Goal: Task Accomplishment & Management: Manage account settings

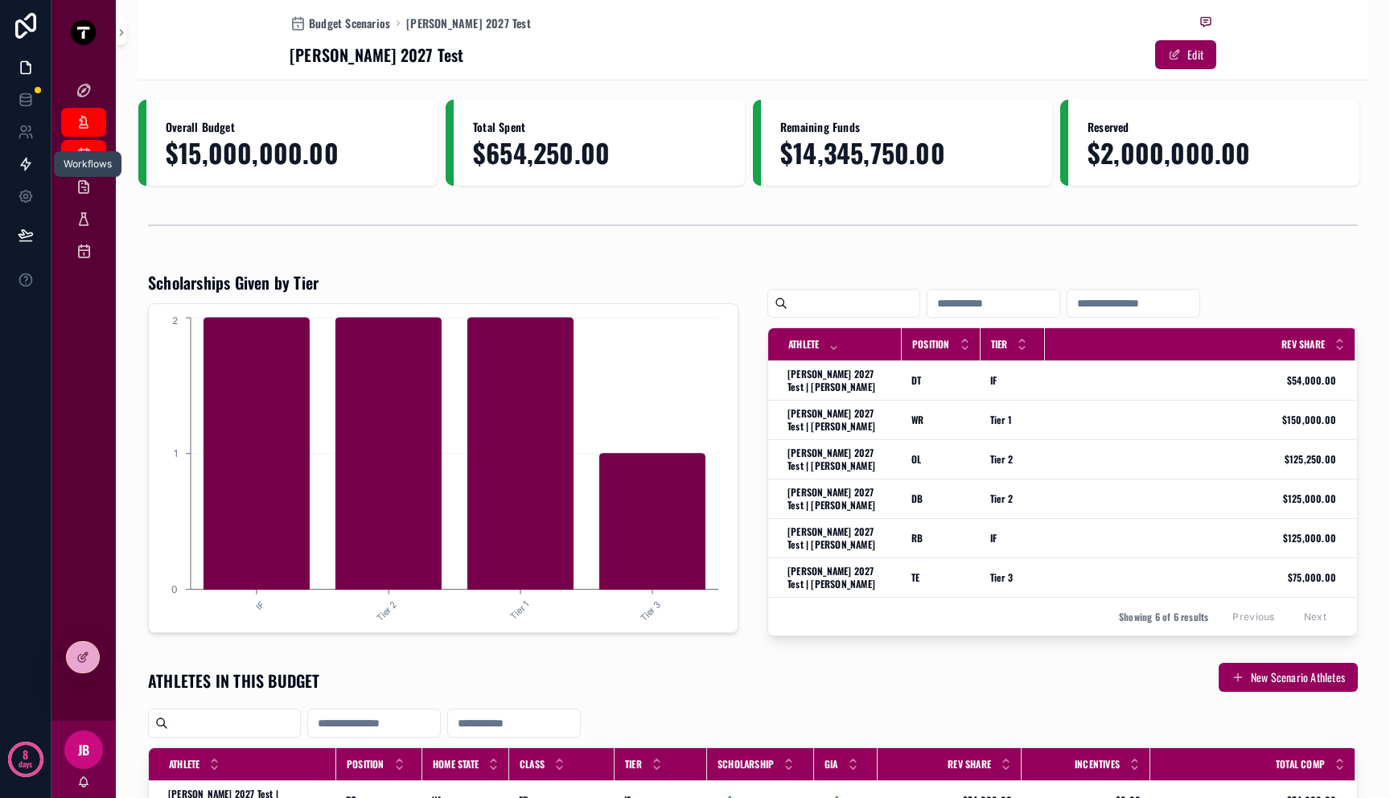
click at [31, 159] on icon at bounding box center [26, 164] width 16 height 16
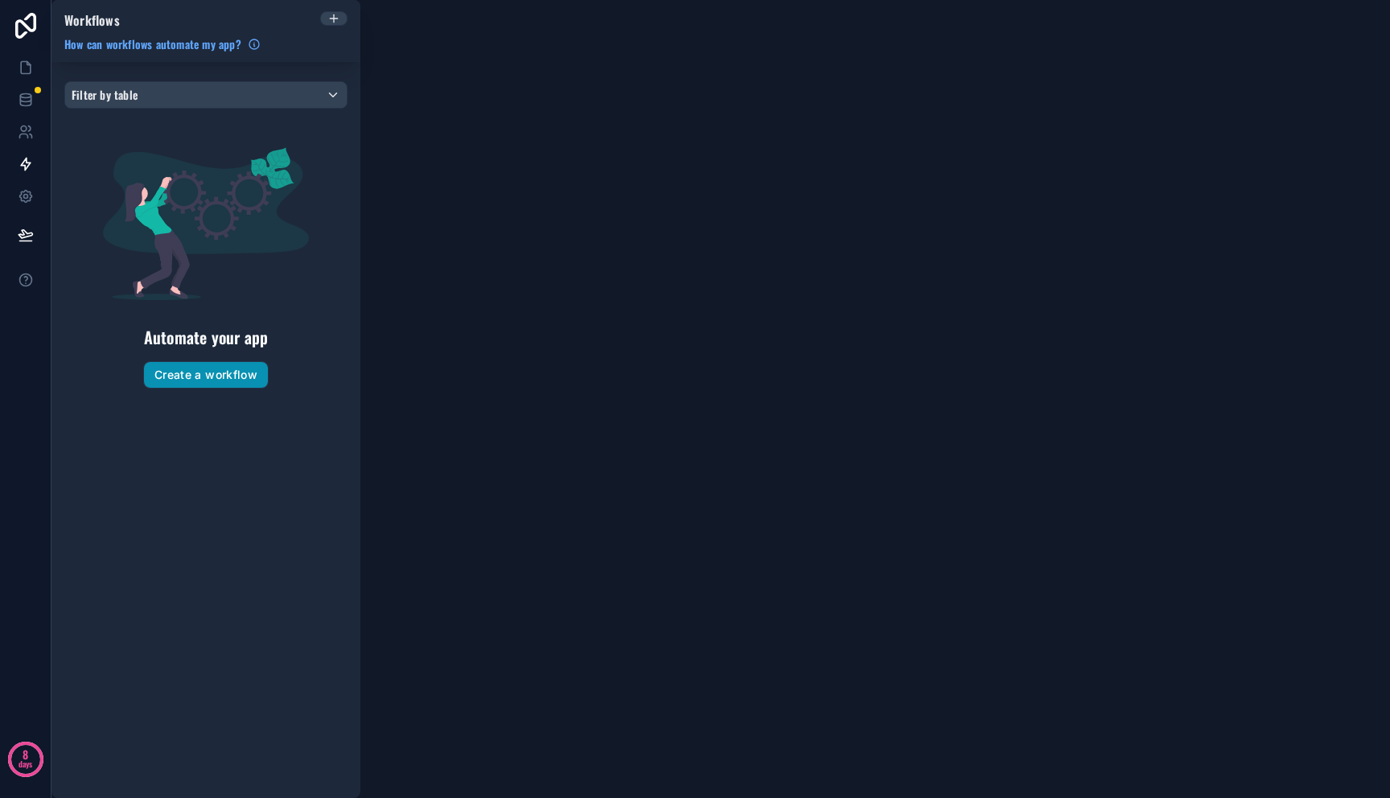
click at [230, 374] on button "Create a workflow" at bounding box center [206, 375] width 124 height 26
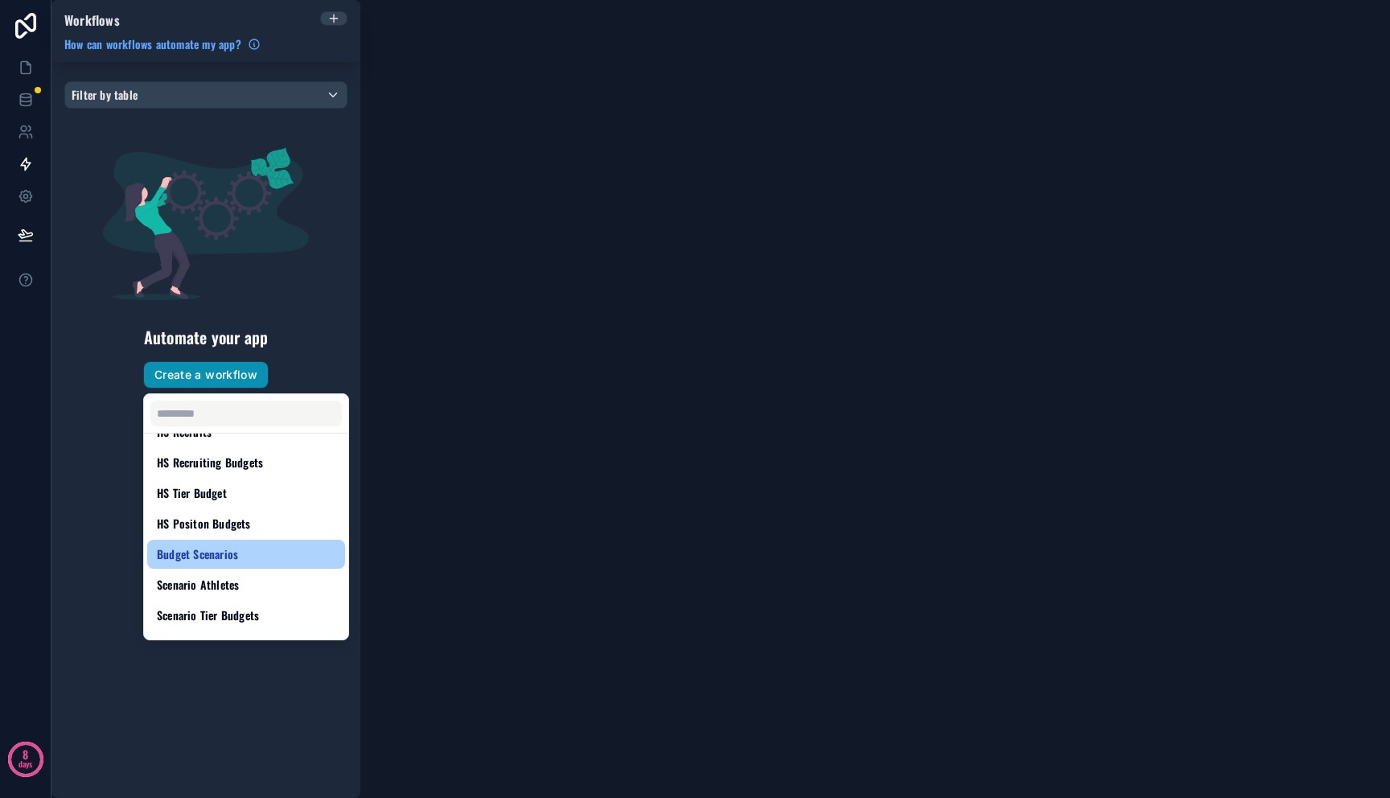
scroll to position [236, 0]
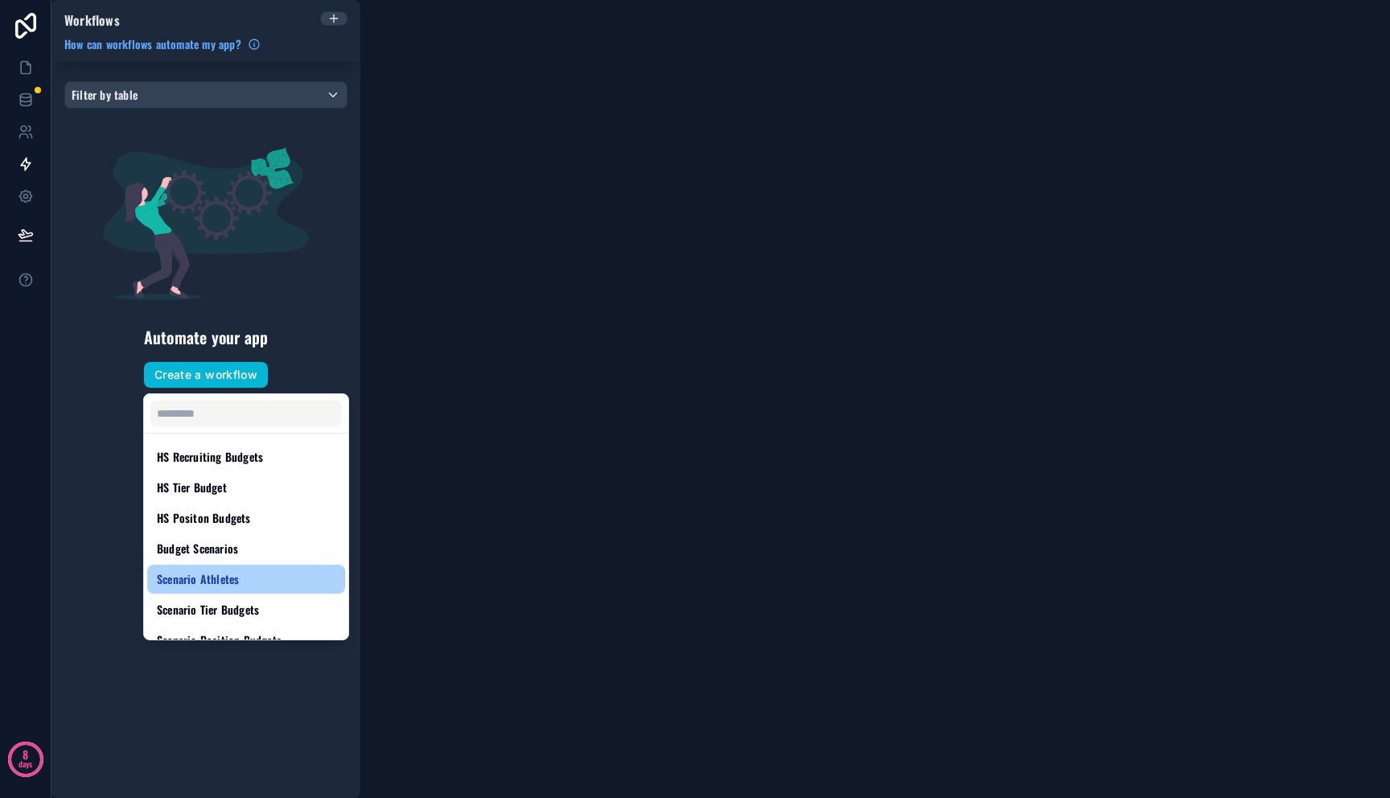
click at [255, 573] on div "Scenario Athletes" at bounding box center [246, 578] width 179 height 19
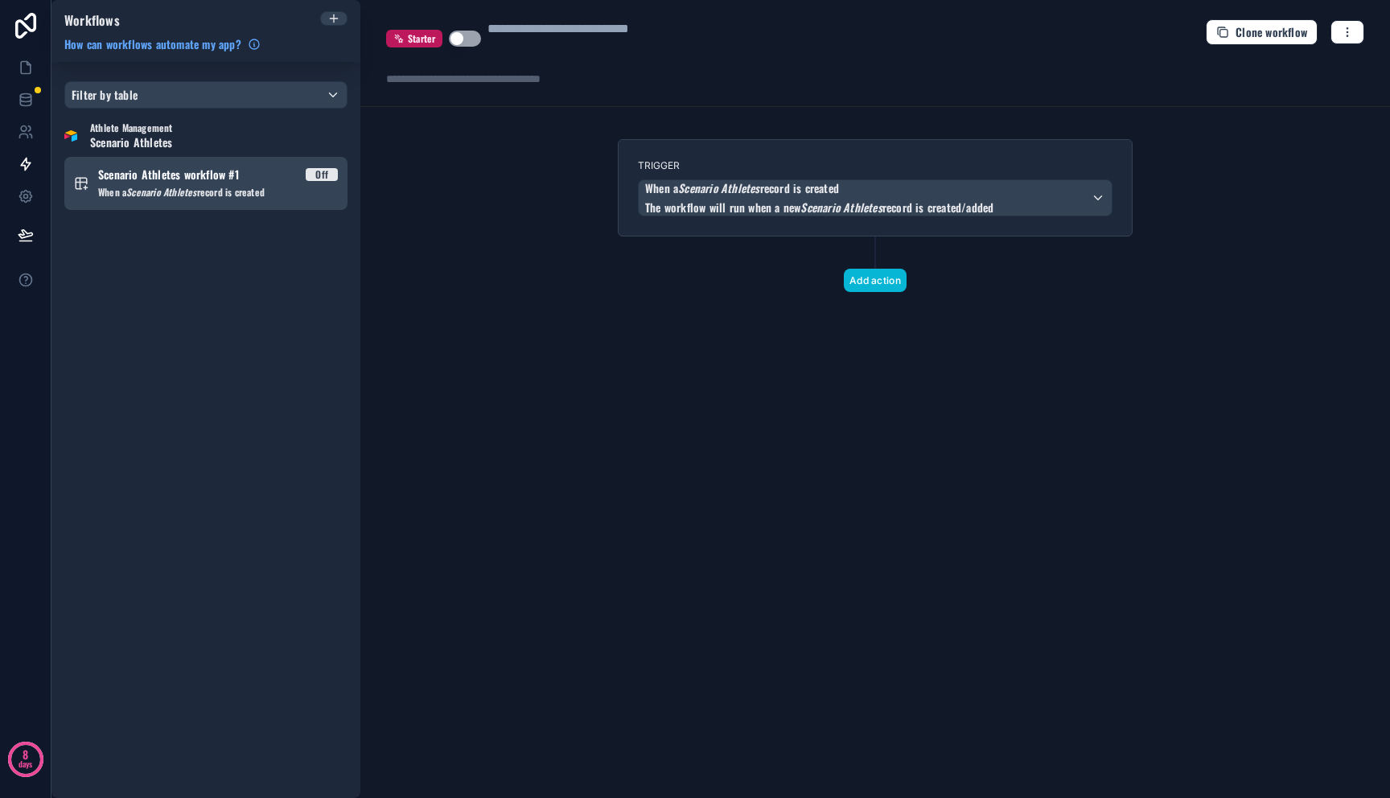
click at [326, 202] on link "Scenario Athletes workflow #1 Off When a Scenario Athletes record is created" at bounding box center [205, 183] width 283 height 53
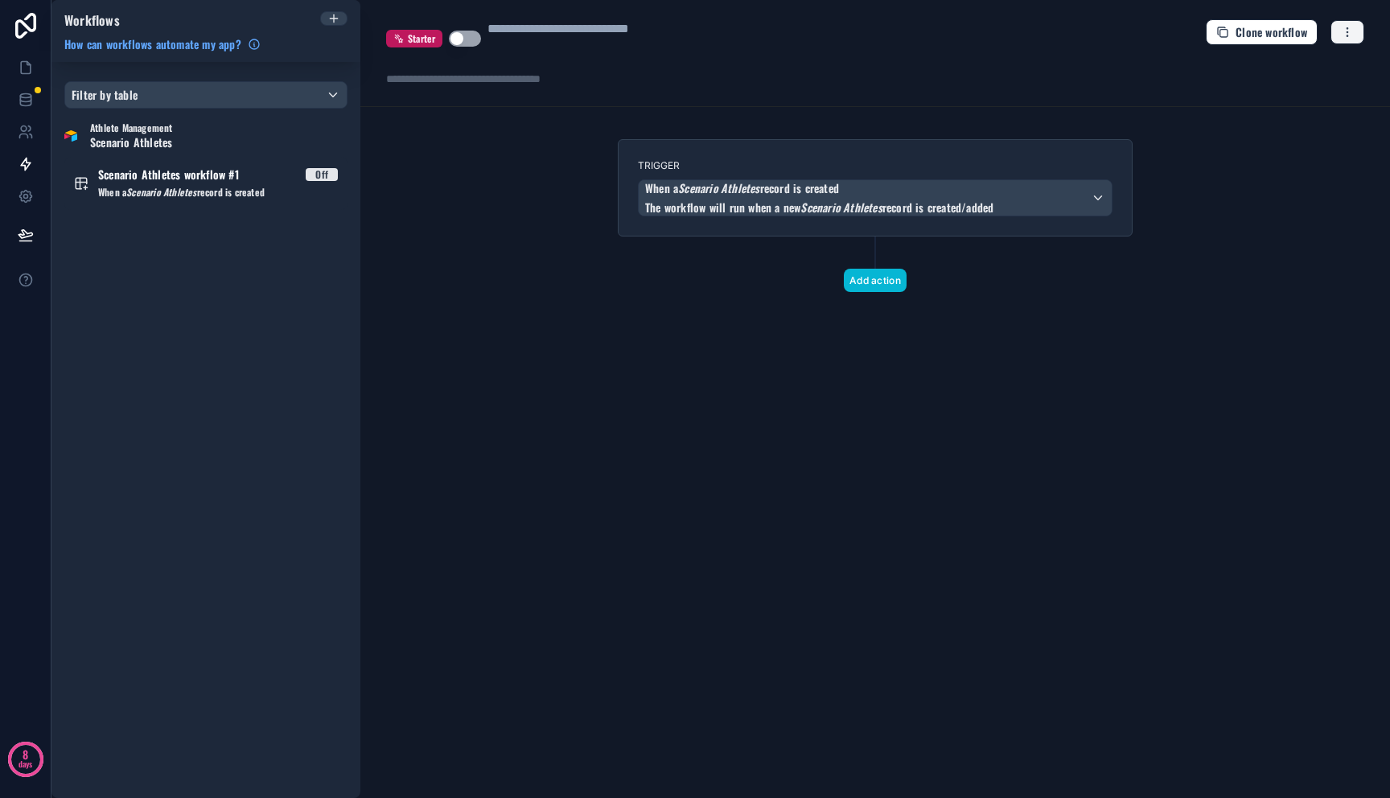
click at [1347, 39] on button "button" at bounding box center [1347, 32] width 34 height 24
click at [1074, 216] on div "When a Scenario Athletes record is created The workflow will run when a new Sce…" at bounding box center [874, 197] width 473 height 35
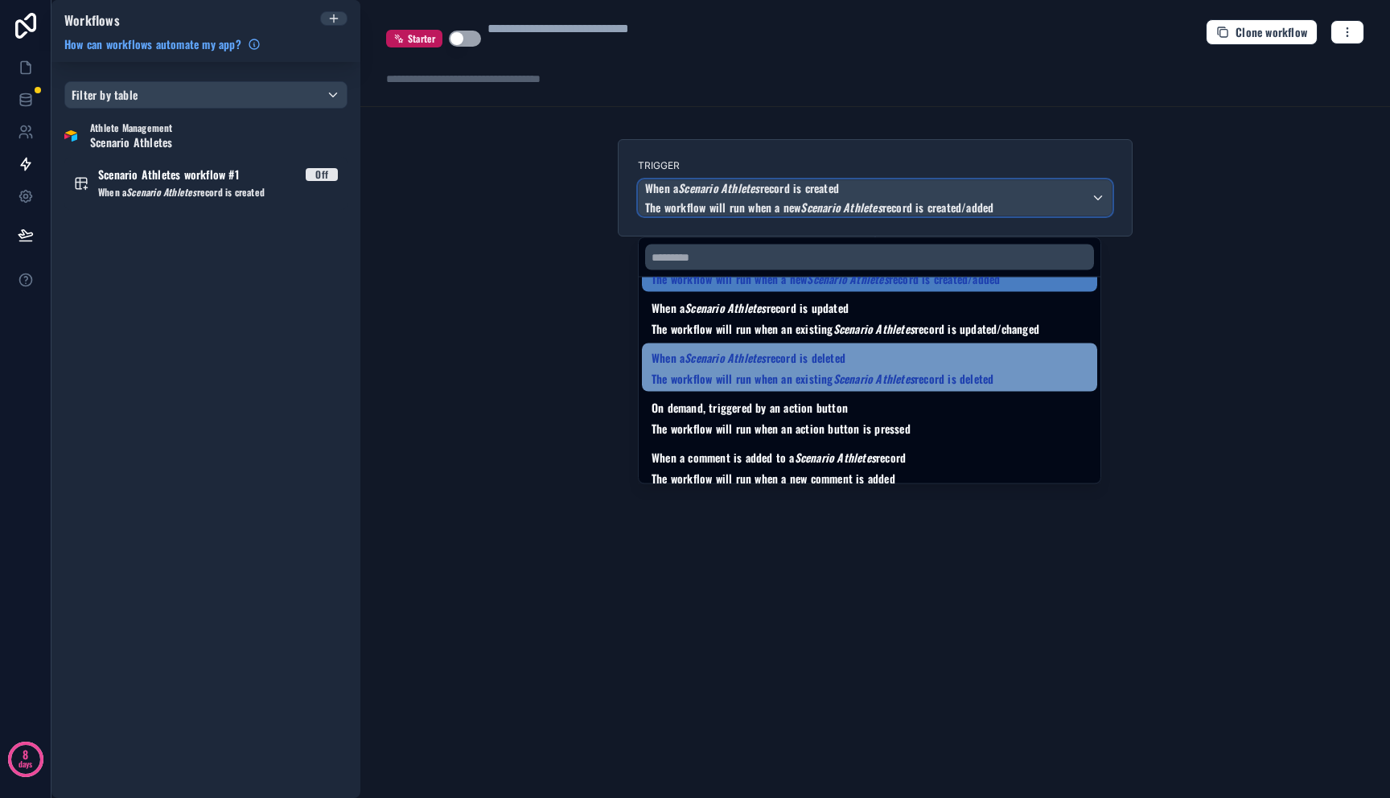
scroll to position [58, 0]
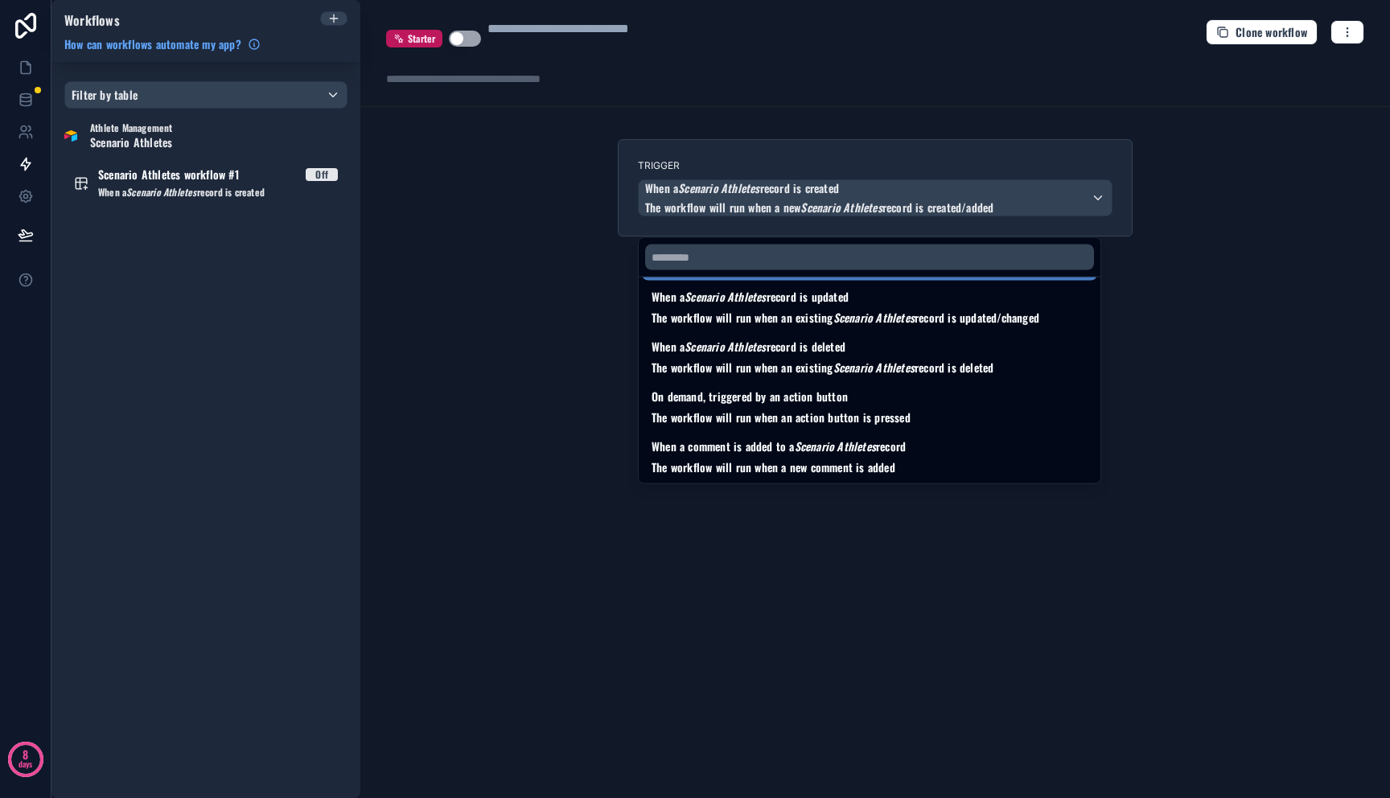
click at [1227, 124] on div at bounding box center [695, 399] width 1390 height 798
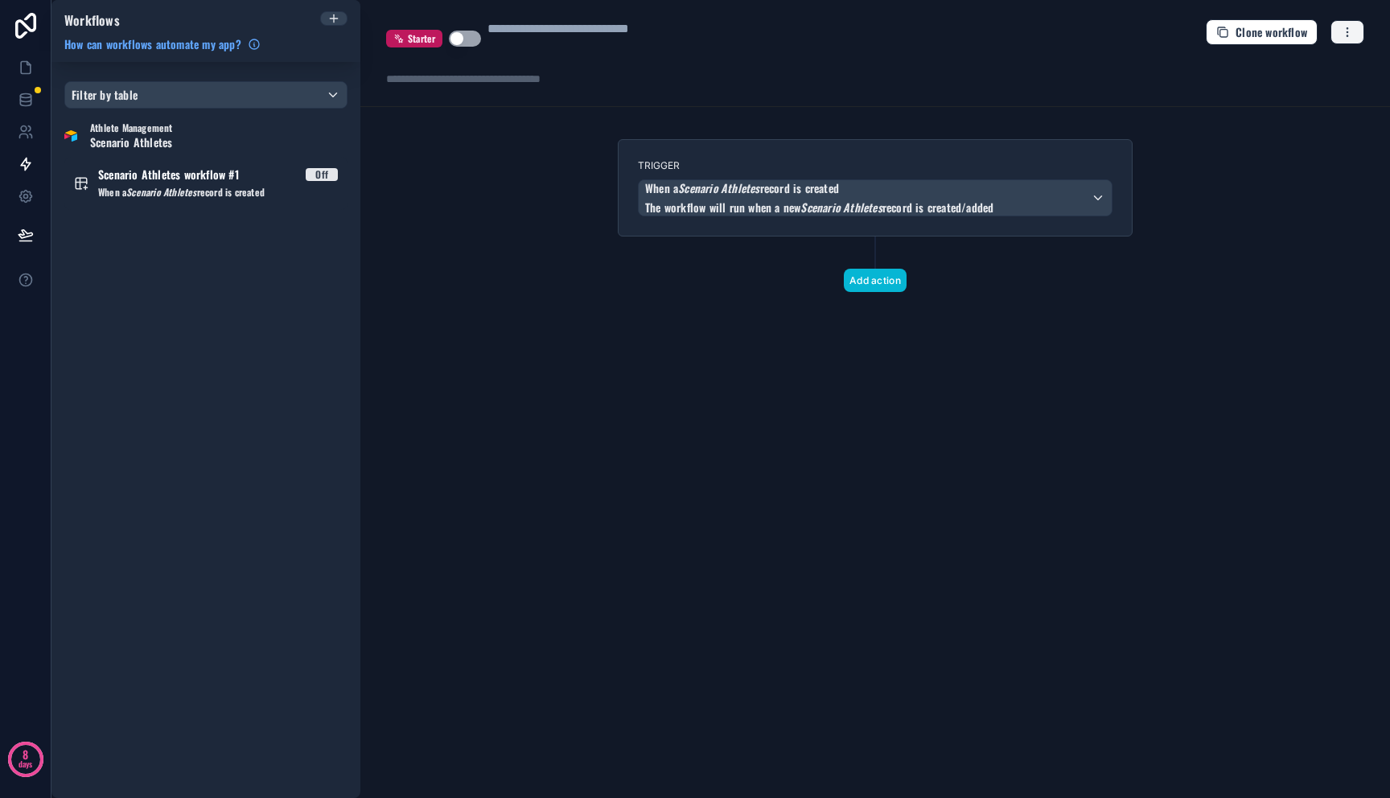
click at [1334, 36] on button "button" at bounding box center [1347, 32] width 34 height 24
click at [1289, 130] on button "Delete workflow" at bounding box center [1292, 122] width 116 height 26
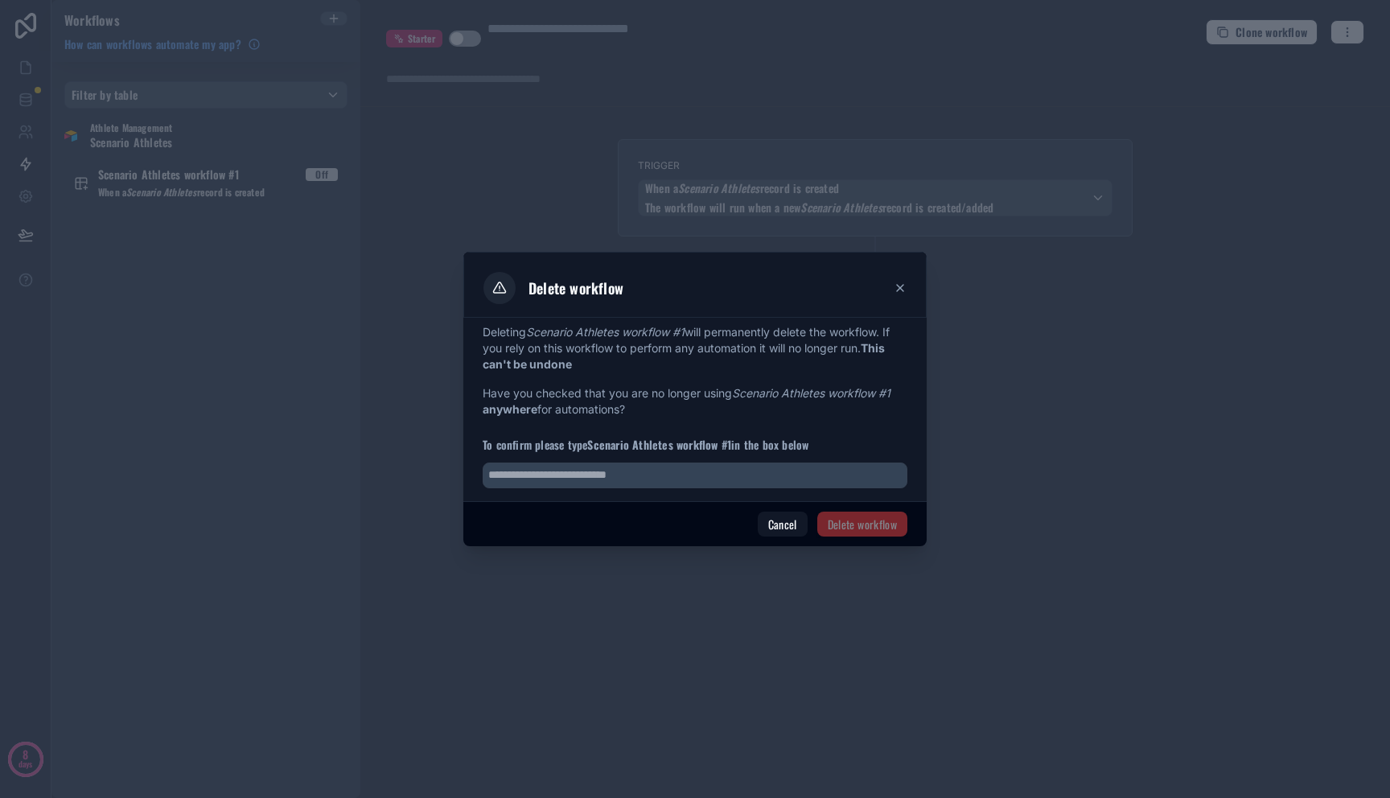
click at [873, 528] on span "Delete workflow" at bounding box center [862, 524] width 90 height 26
click at [816, 493] on div "Deleting Scenario Athletes workflow #1 will permanently delete the workflow. If…" at bounding box center [694, 409] width 463 height 183
click at [815, 480] on input "text" at bounding box center [694, 475] width 425 height 26
drag, startPoint x: 587, startPoint y: 444, endPoint x: 654, endPoint y: 444, distance: 66.7
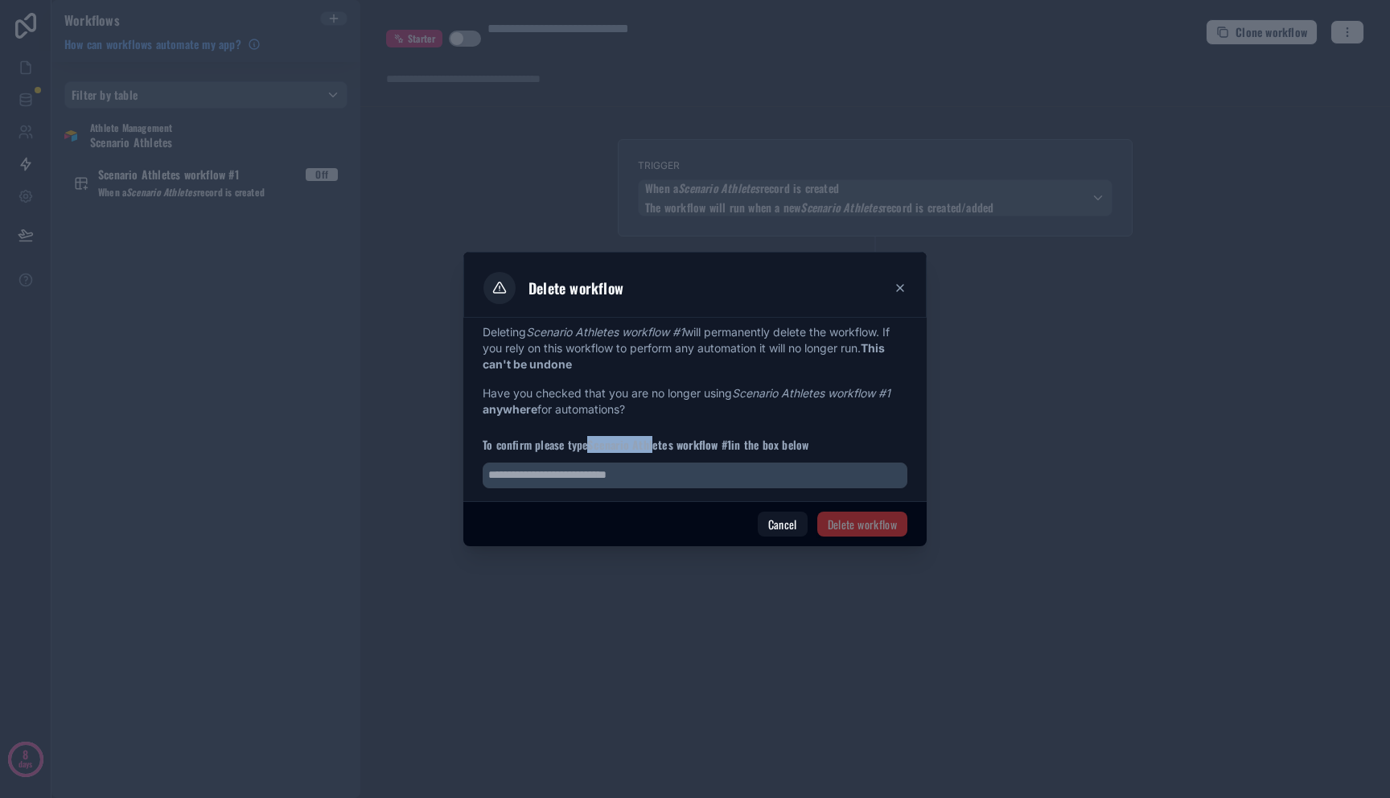
click at [654, 444] on span "To confirm please type Scenario Athletes workflow #1 in the box below" at bounding box center [694, 445] width 425 height 16
drag, startPoint x: 741, startPoint y: 441, endPoint x: 705, endPoint y: 444, distance: 36.3
click at [705, 444] on span "To confirm please type Scenario Athletes workflow #1 in the box below" at bounding box center [694, 445] width 425 height 16
click at [760, 441] on span "To confirm please type Scenario Athletes workflow #1 in the box below" at bounding box center [694, 445] width 425 height 16
drag, startPoint x: 733, startPoint y: 445, endPoint x: 592, endPoint y: 447, distance: 141.6
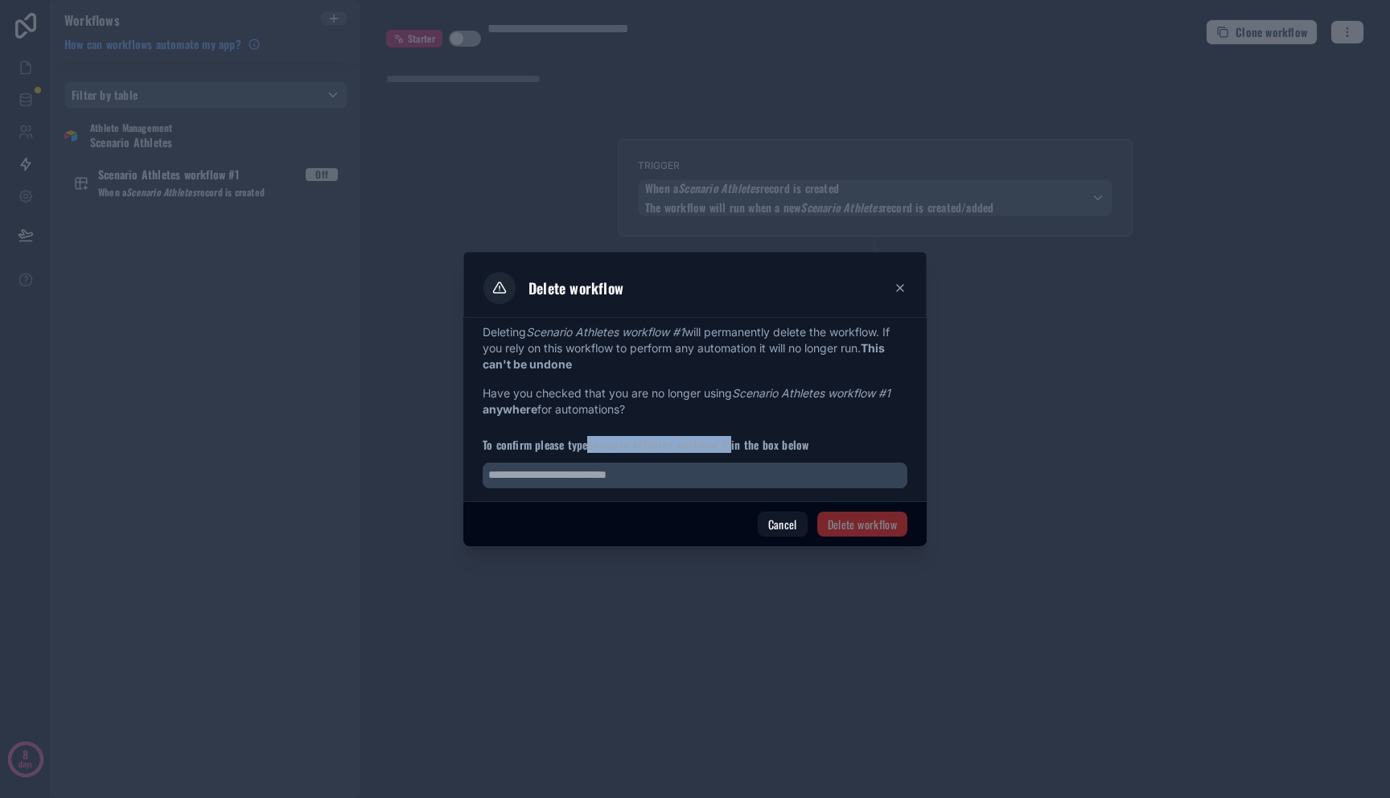
click at [592, 447] on span "To confirm please type Scenario Athletes workflow #1 in the box below" at bounding box center [694, 445] width 425 height 16
copy strong "Scenario Athletes workflow #1"
click at [614, 489] on div "Deleting Scenario Athletes workflow #1 will permanently delete the workflow. If…" at bounding box center [694, 409] width 463 height 183
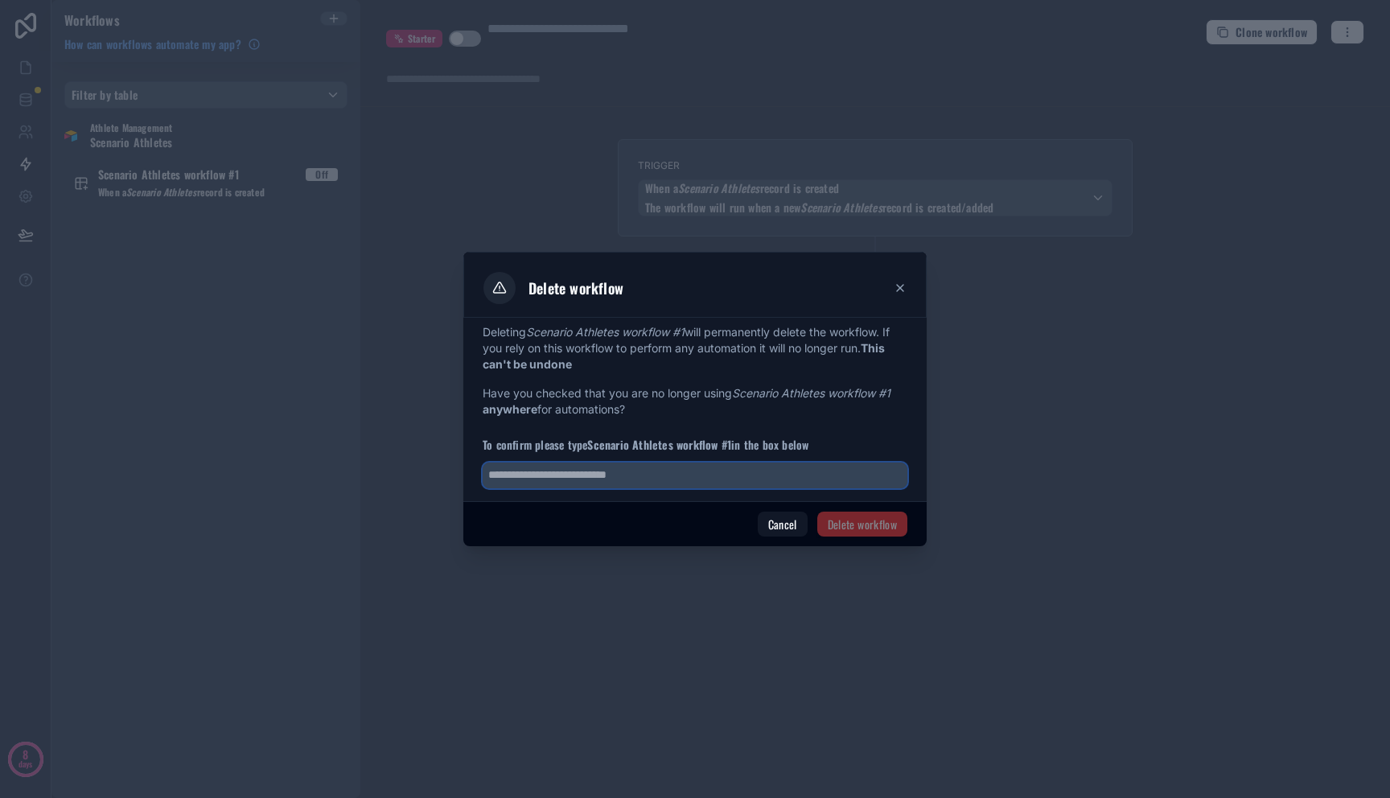
click at [614, 480] on input "text" at bounding box center [694, 475] width 425 height 26
paste input "**********"
type input "**********"
click at [874, 517] on button "Delete workflow" at bounding box center [862, 524] width 90 height 26
